Goal: Task Accomplishment & Management: Use online tool/utility

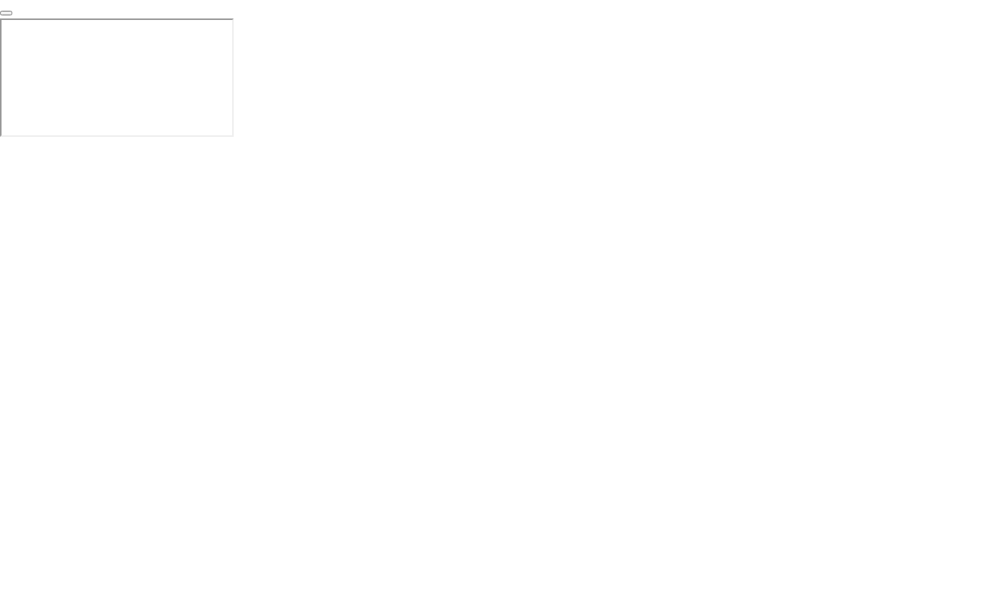
click div "End Proctoring Session"
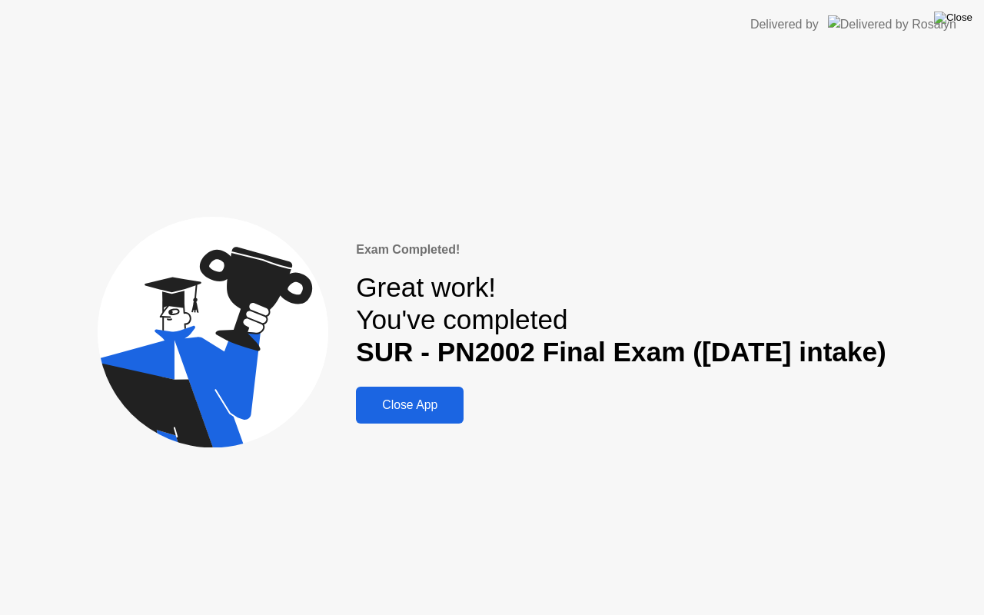
click at [959, 24] on img at bounding box center [953, 18] width 38 height 12
